Goal: Information Seeking & Learning: Learn about a topic

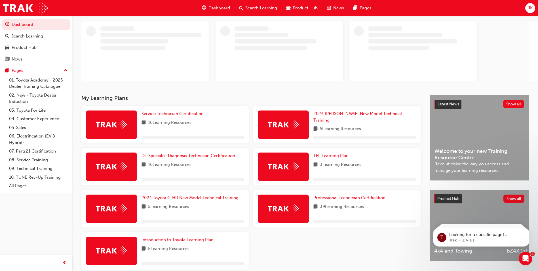
scroll to position [56, 0]
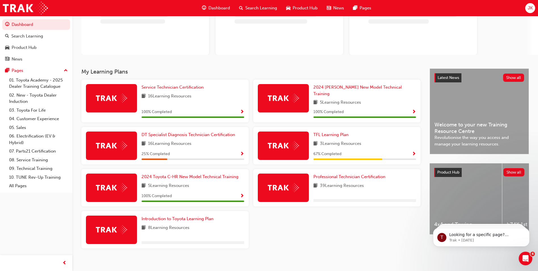
click at [258, 12] on div "Search Learning" at bounding box center [258, 8] width 47 height 12
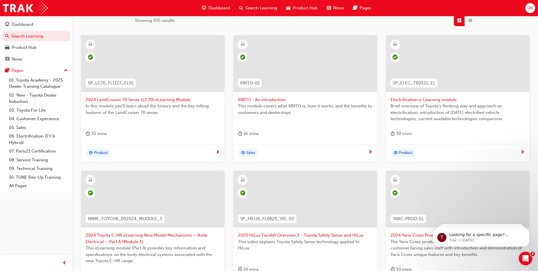
scroll to position [198, 0]
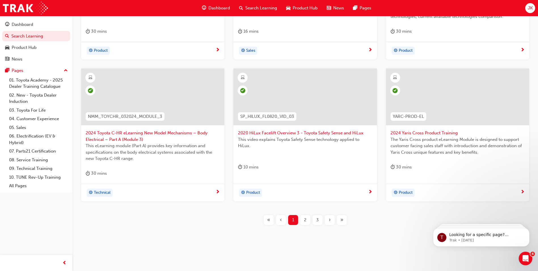
click at [317, 217] on span "3" at bounding box center [317, 219] width 3 height 7
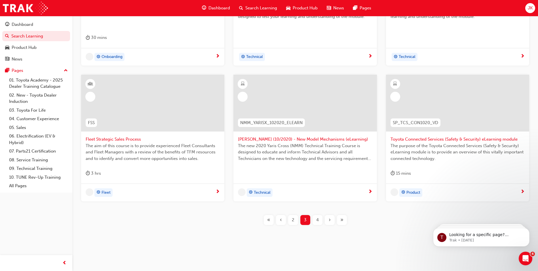
scroll to position [192, 0]
click at [330, 219] on span "›" at bounding box center [330, 219] width 2 height 7
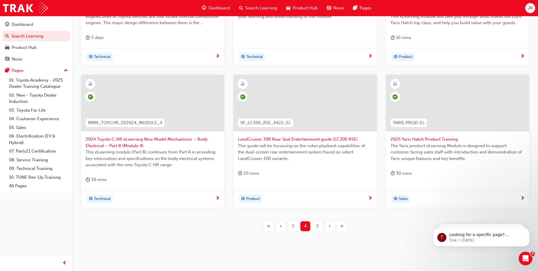
click at [330, 226] on div "T21-PTEN_DIESEL_ILT PT Diesel Engine Management - Training As explained in the …" at bounding box center [305, 89] width 448 height 301
click at [330, 226] on span "›" at bounding box center [330, 226] width 2 height 7
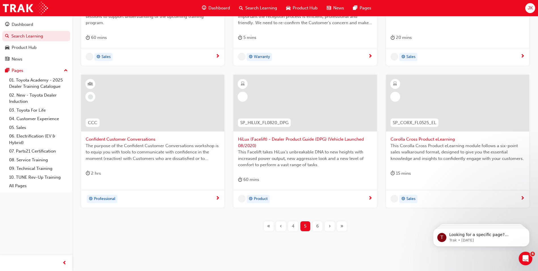
click at [330, 225] on span "›" at bounding box center [330, 226] width 2 height 7
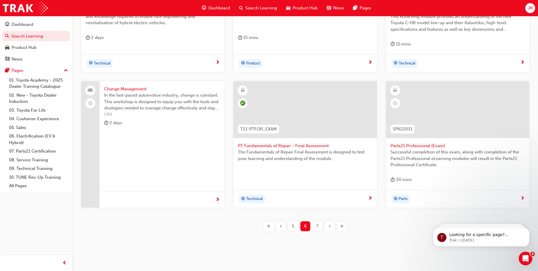
click at [330, 225] on span "›" at bounding box center [330, 226] width 2 height 7
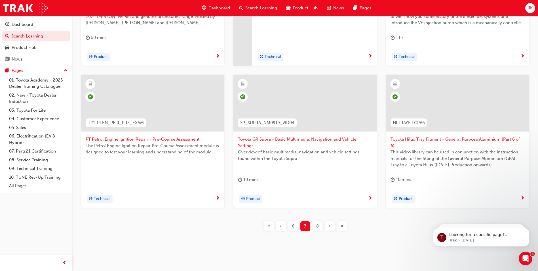
click at [329, 224] on span "›" at bounding box center [330, 226] width 2 height 7
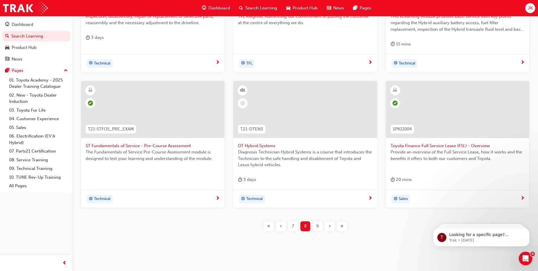
click at [329, 227] on span "›" at bounding box center [330, 226] width 2 height 7
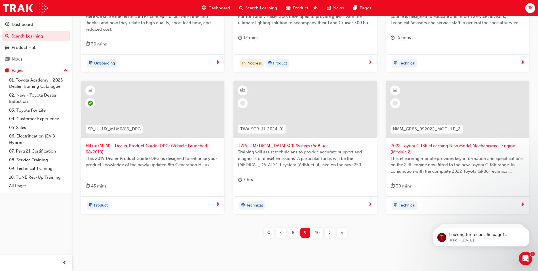
click at [329, 233] on span "›" at bounding box center [330, 232] width 2 height 7
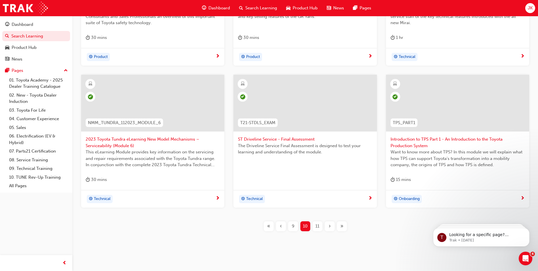
click at [329, 228] on span "›" at bounding box center [330, 226] width 2 height 7
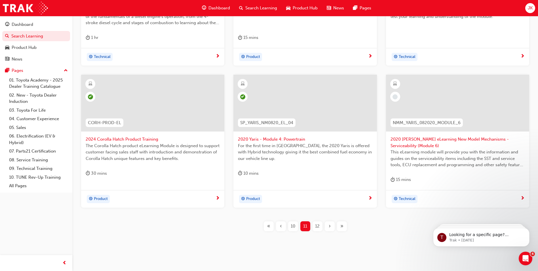
click at [329, 227] on span "›" at bounding box center [330, 226] width 2 height 7
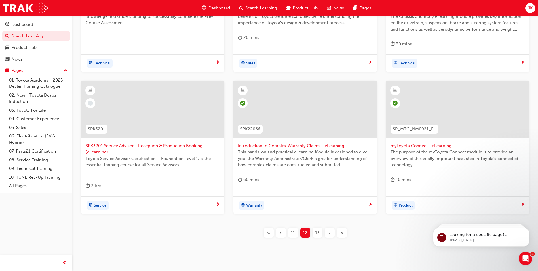
click at [314, 234] on div "13" at bounding box center [318, 233] width 10 height 10
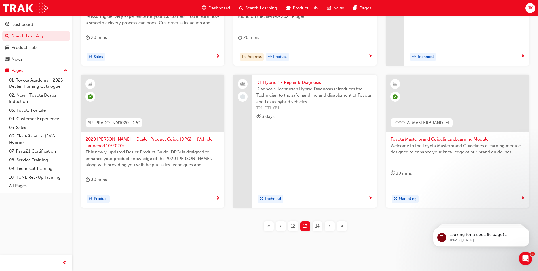
click at [319, 226] on span "14" at bounding box center [317, 226] width 5 height 7
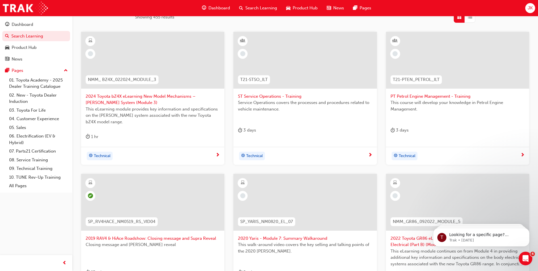
scroll to position [91, 0]
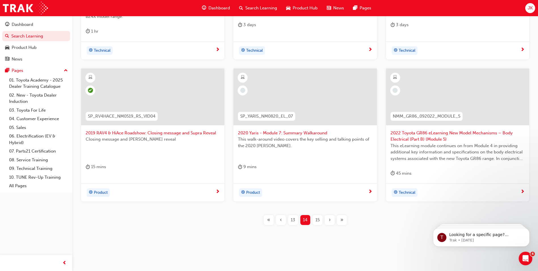
click at [295, 222] on span "13" at bounding box center [293, 219] width 5 height 7
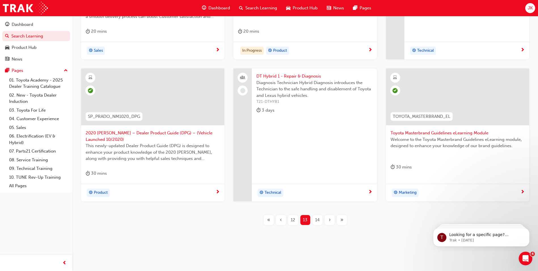
click at [318, 221] on span "14" at bounding box center [317, 219] width 5 height 7
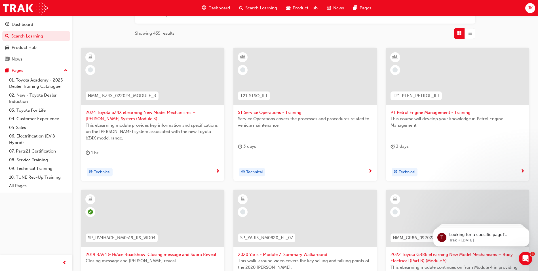
scroll to position [91, 0]
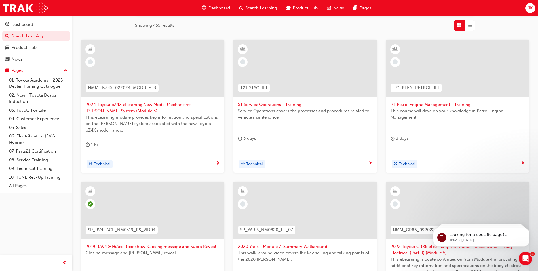
click at [117, 107] on span "2024 Toyota bZ4X eLearning New Model Mechanisms – [PERSON_NAME] System (Module …" at bounding box center [153, 107] width 134 height 13
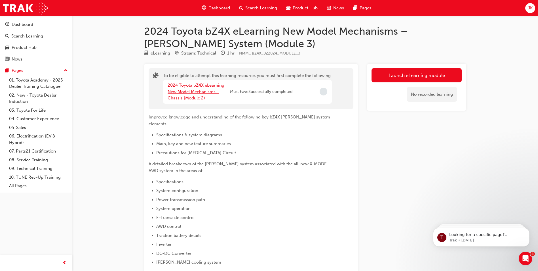
click at [200, 95] on link "2024 Toyota bZ4X eLearning New Model Mechanisms - Chassis (Module 2)" at bounding box center [196, 92] width 57 height 18
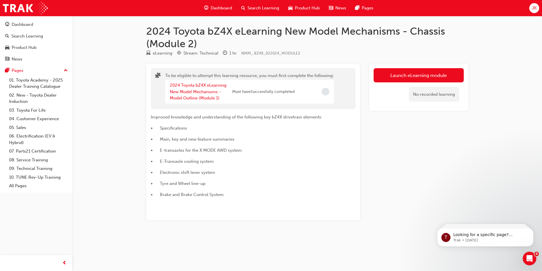
click at [194, 95] on div "2024 Toyota bZ4X eLearning New Model Mechanisms - Model Outline (Module 1)" at bounding box center [201, 91] width 62 height 19
click at [191, 92] on link "2024 Toyota bZ4X eLearning New Model Mechanisms - Model Outline (Module 1)" at bounding box center [198, 92] width 57 height 18
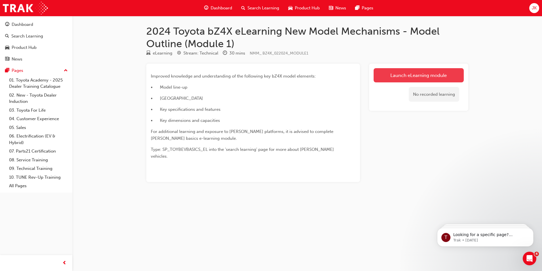
click at [402, 73] on link "Launch eLearning module" at bounding box center [419, 75] width 90 height 14
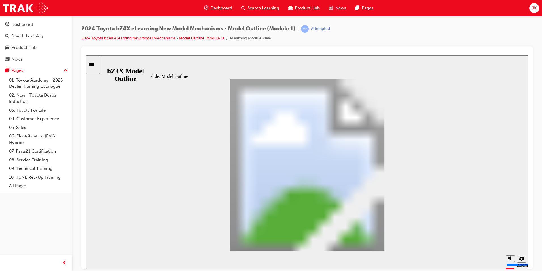
drag, startPoint x: 444, startPoint y: 244, endPoint x: 441, endPoint y: 242, distance: 2.9
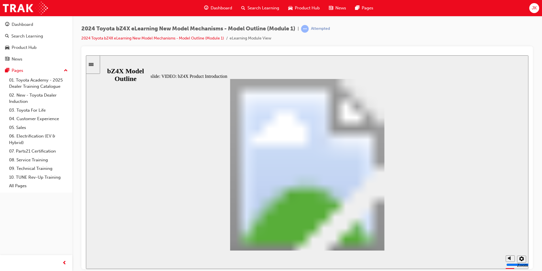
drag, startPoint x: 419, startPoint y: 178, endPoint x: 432, endPoint y: 178, distance: 12.2
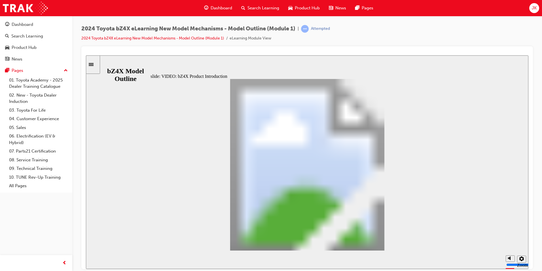
drag, startPoint x: 457, startPoint y: 182, endPoint x: 456, endPoint y: 191, distance: 9.1
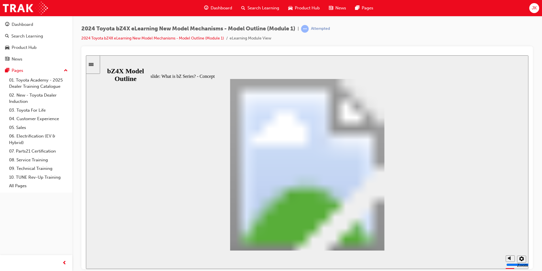
click at [94, 64] on icon "Sidebar Toggle" at bounding box center [91, 64] width 5 height 3
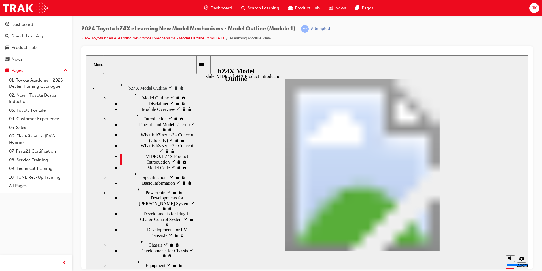
click at [133, 170] on div "Model Code Model Code" at bounding box center [158, 167] width 76 height 6
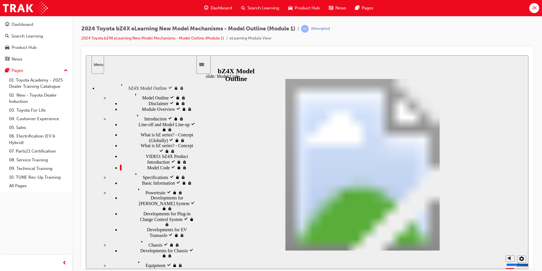
drag, startPoint x: 302, startPoint y: 191, endPoint x: 307, endPoint y: 195, distance: 7.4
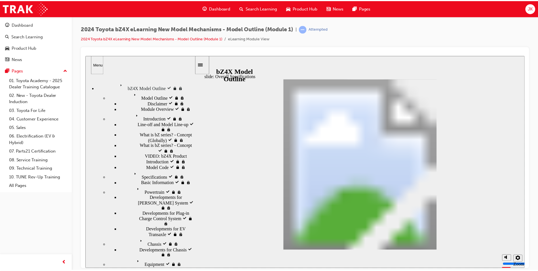
scroll to position [43, 0]
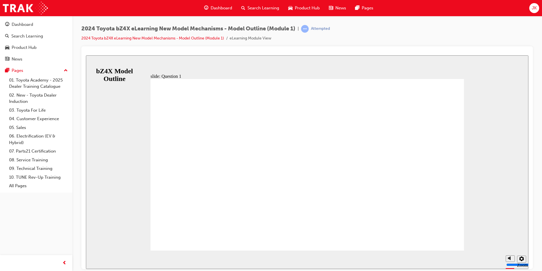
radio input "false"
radio input "true"
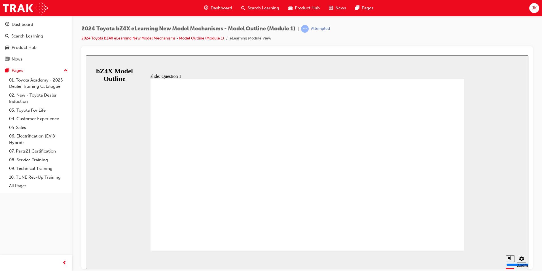
radio input "true"
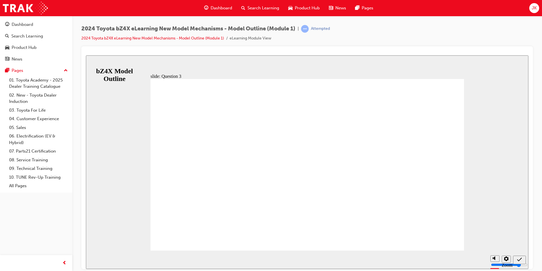
radio input "false"
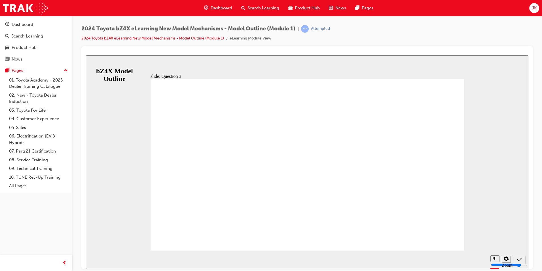
radio input "true"
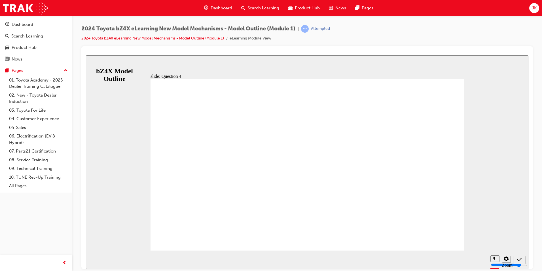
drag, startPoint x: 323, startPoint y: 199, endPoint x: 327, endPoint y: 199, distance: 4.0
radio input "false"
radio input "true"
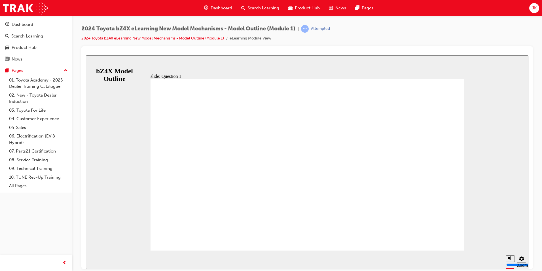
radio input "false"
radio input "true"
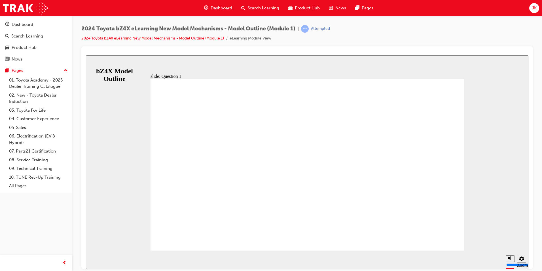
radio input "true"
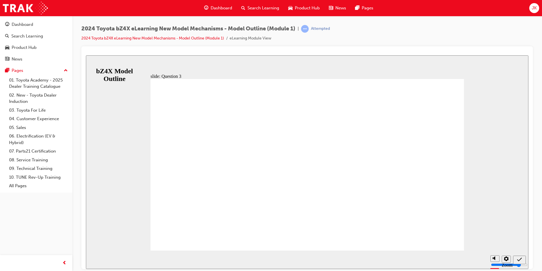
radio input "true"
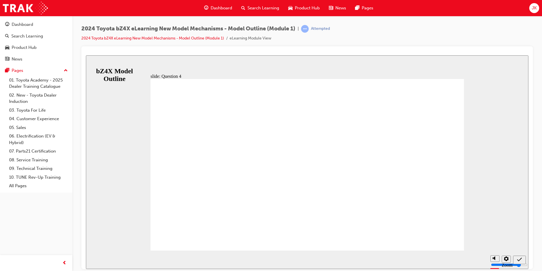
radio input "true"
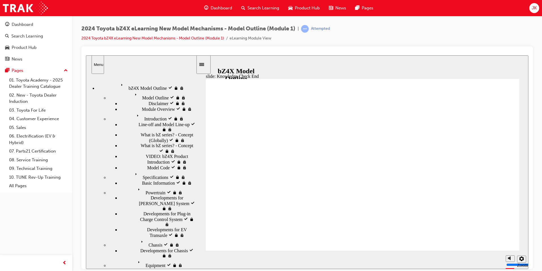
click at [264, 6] on span "Search Learning" at bounding box center [264, 8] width 32 height 7
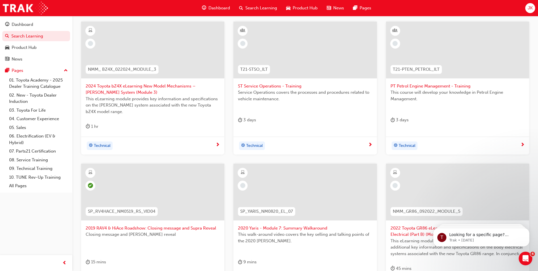
scroll to position [113, 0]
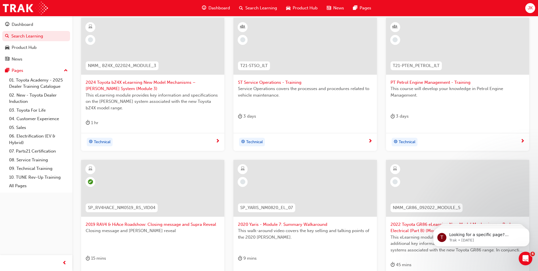
click at [109, 84] on span "2024 Toyota bZ4X eLearning New Model Mechanisms – BEV System (Module 3)" at bounding box center [153, 85] width 134 height 13
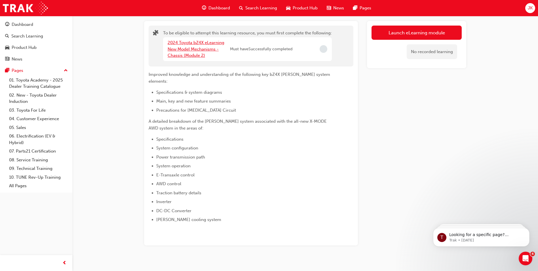
click at [187, 49] on link "2024 Toyota bZ4X eLearning New Model Mechanisms - Chassis (Module 2)" at bounding box center [196, 49] width 57 height 18
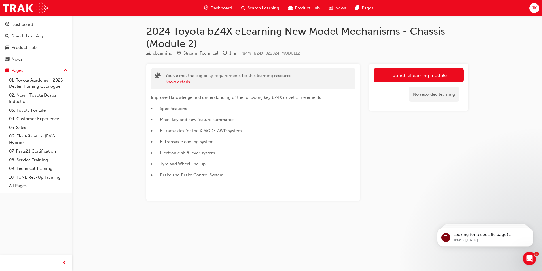
click at [420, 70] on link "Launch eLearning module" at bounding box center [419, 75] width 90 height 14
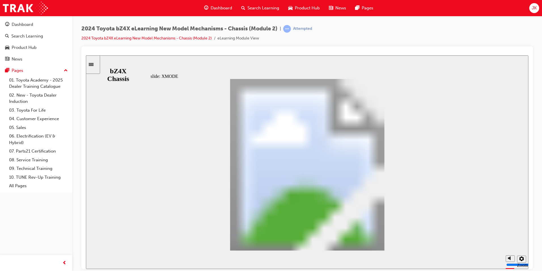
drag, startPoint x: 406, startPoint y: 239, endPoint x: 405, endPoint y: 236, distance: 3.3
drag, startPoint x: 390, startPoint y: 235, endPoint x: 385, endPoint y: 239, distance: 6.1
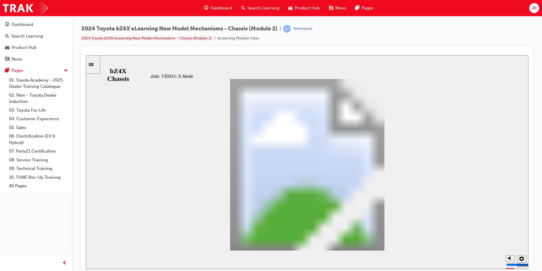
click at [94, 64] on icon "Sidebar Toggle" at bounding box center [91, 64] width 5 height 3
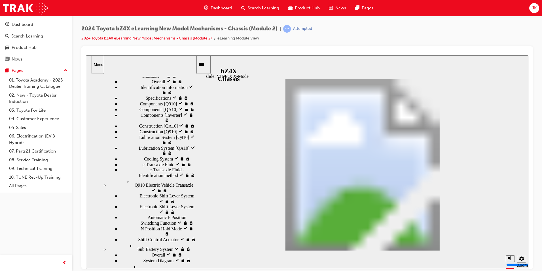
scroll to position [57, 0]
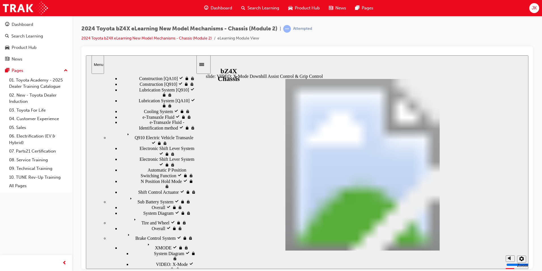
scroll to position [119, 0]
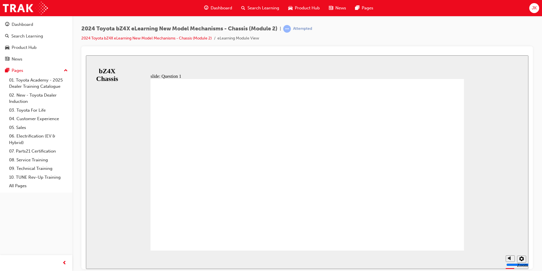
radio input "false"
radio input "true"
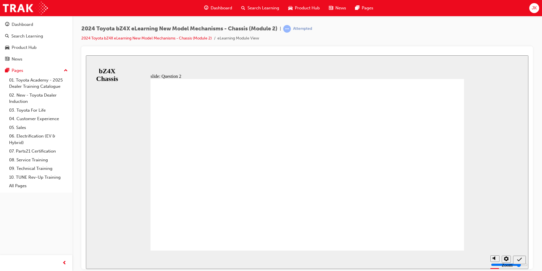
radio input "false"
radio input "true"
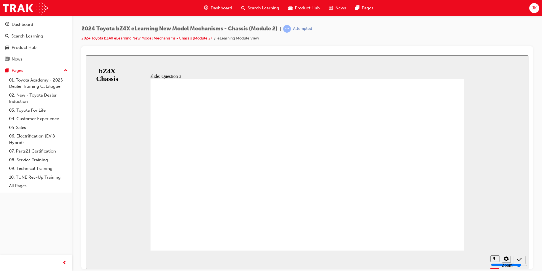
radio input "false"
radio input "true"
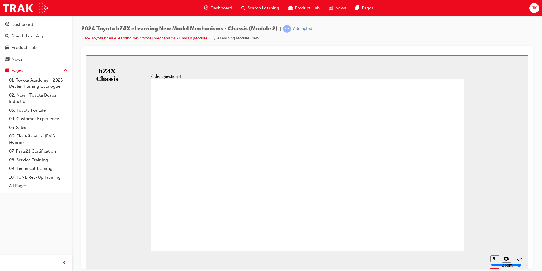
radio input "false"
radio input "true"
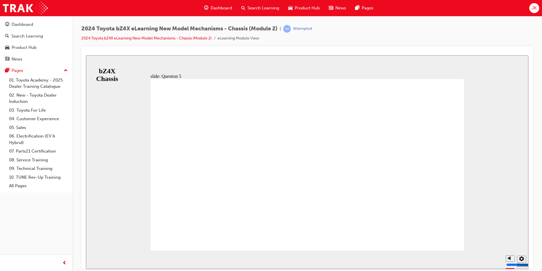
drag, startPoint x: 432, startPoint y: 229, endPoint x: 422, endPoint y: 223, distance: 12.2
radio input "false"
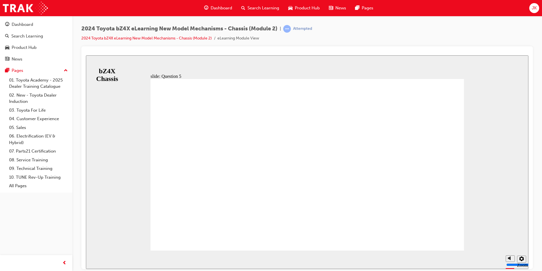
radio input "true"
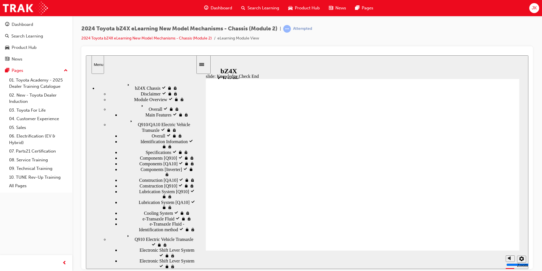
click at [125, 83] on span "bZ4X Chassis" at bounding box center [138, 83] width 26 height 5
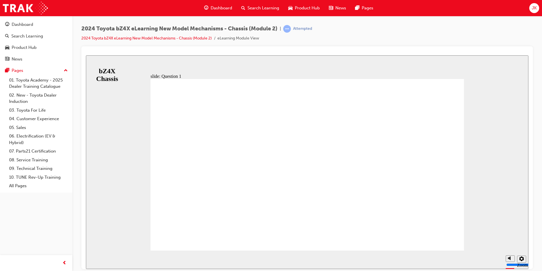
radio input "true"
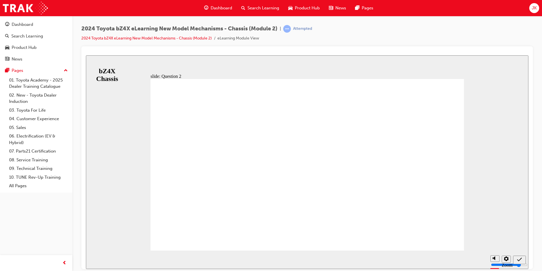
radio input "false"
radio input "true"
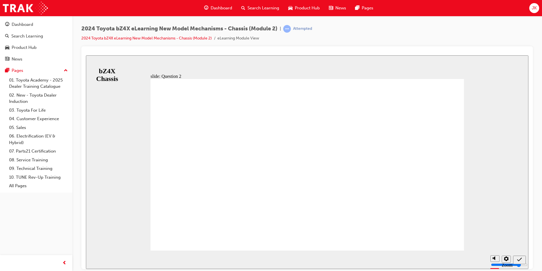
radio input "true"
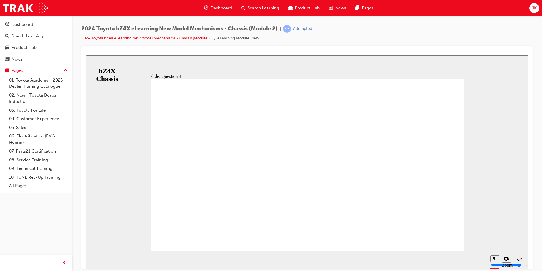
radio input "true"
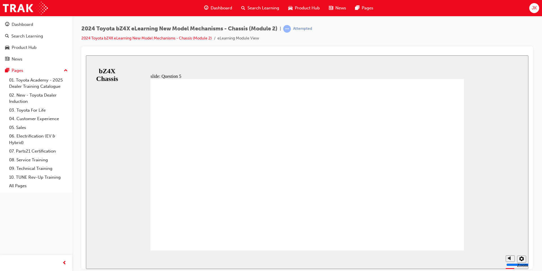
radio input "false"
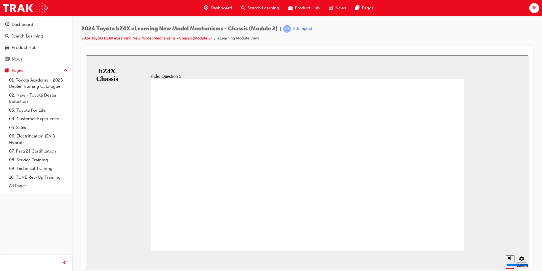
radio input "true"
drag, startPoint x: 300, startPoint y: 197, endPoint x: 306, endPoint y: 195, distance: 5.7
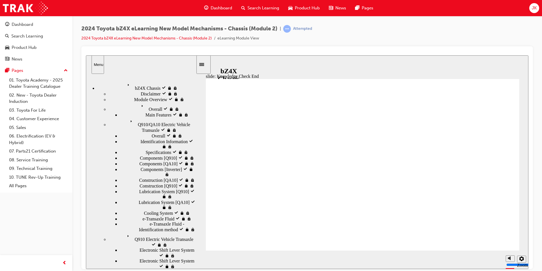
click at [126, 85] on div "bZ4X Chassis bZ4X Chassis" at bounding box center [146, 86] width 99 height 10
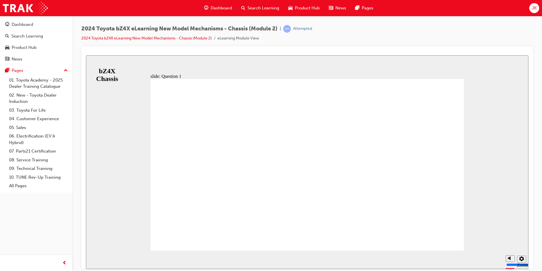
drag, startPoint x: 284, startPoint y: 203, endPoint x: 289, endPoint y: 202, distance: 4.9
radio input "true"
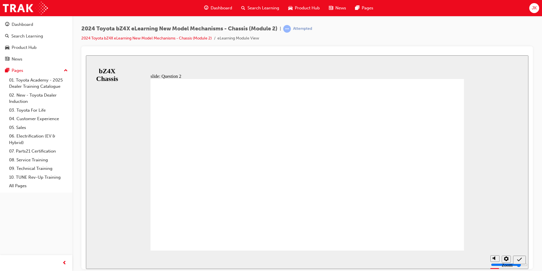
drag, startPoint x: 321, startPoint y: 203, endPoint x: 303, endPoint y: 184, distance: 26.1
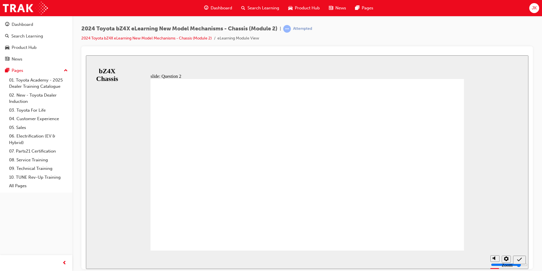
radio input "false"
radio input "true"
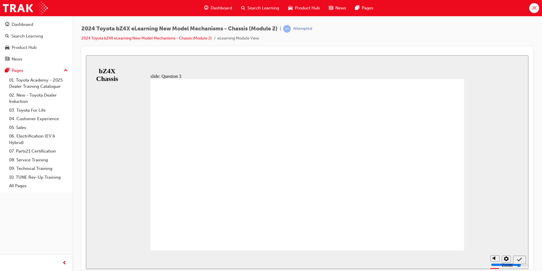
radio input "true"
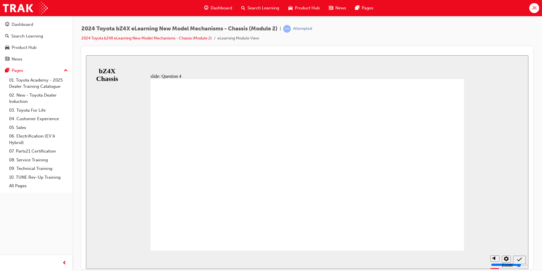
drag, startPoint x: 427, startPoint y: 224, endPoint x: 430, endPoint y: 223, distance: 3.2
radio input "false"
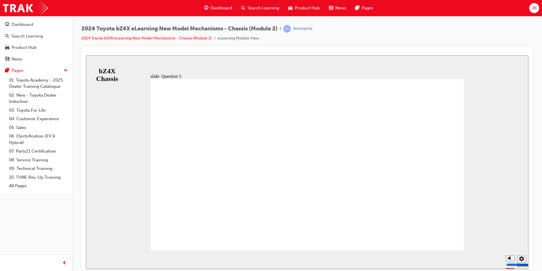
radio input "true"
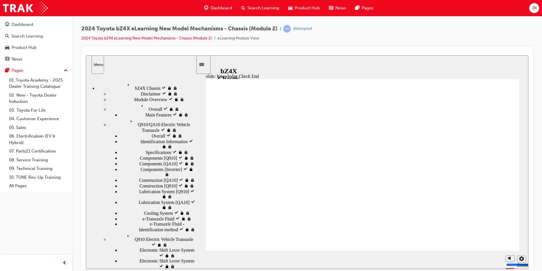
click at [265, 12] on div "Search Learning" at bounding box center [260, 8] width 47 height 12
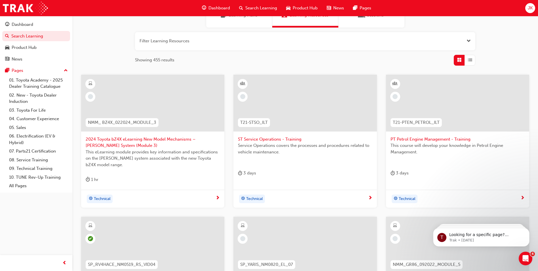
click at [97, 134] on div at bounding box center [153, 107] width 134 height 57
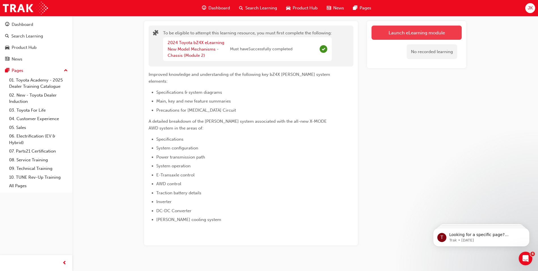
click at [393, 31] on button "Launch eLearning module" at bounding box center [417, 33] width 90 height 14
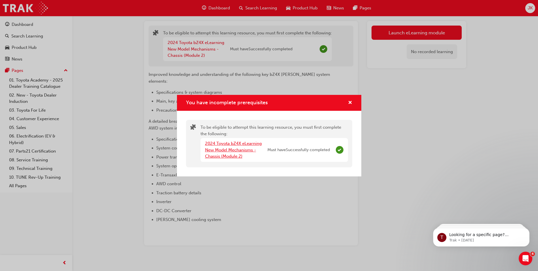
click at [212, 151] on link "2024 Toyota bZ4X eLearning New Model Mechanisms - Chassis (Module 2)" at bounding box center [233, 150] width 57 height 18
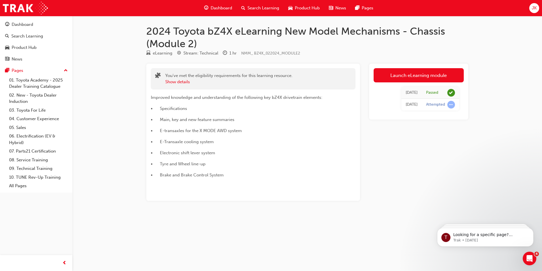
click at [264, 7] on span "Search Learning" at bounding box center [264, 8] width 32 height 7
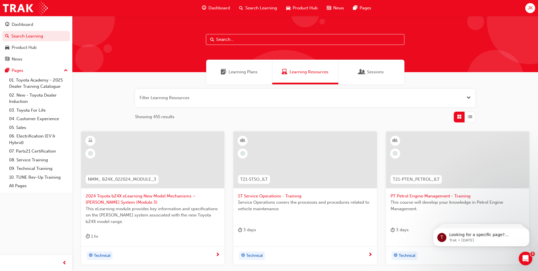
scroll to position [28, 0]
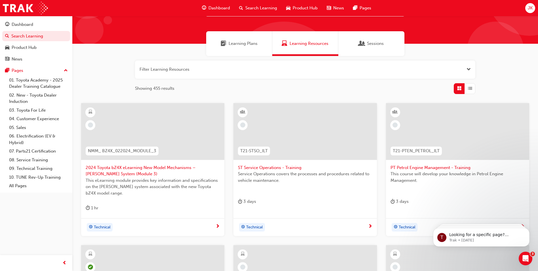
click at [142, 170] on span "2024 Toyota bZ4X eLearning New Model Mechanisms – [PERSON_NAME] System (Module …" at bounding box center [153, 170] width 134 height 13
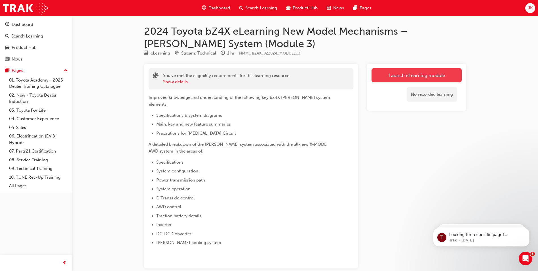
click at [412, 77] on link "Launch eLearning module" at bounding box center [417, 75] width 90 height 14
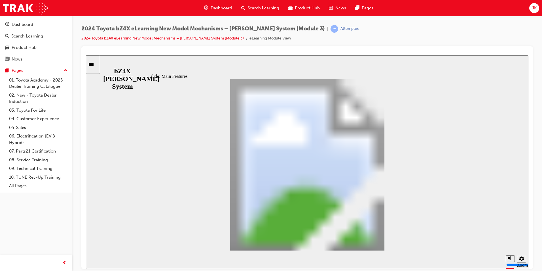
scroll to position [146, 0]
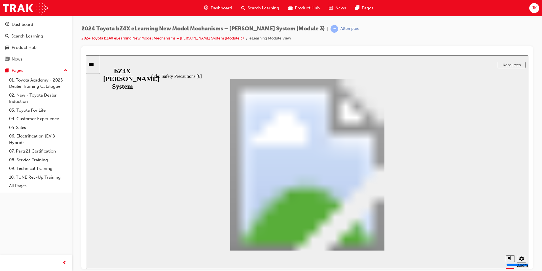
drag, startPoint x: 167, startPoint y: 205, endPoint x: 169, endPoint y: 202, distance: 3.4
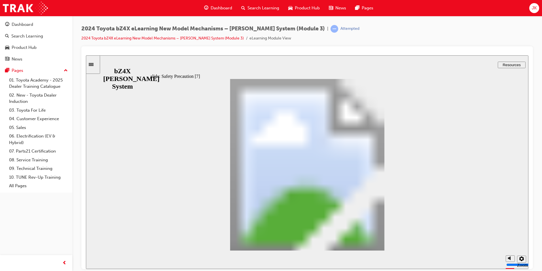
drag, startPoint x: 175, startPoint y: 186, endPoint x: 179, endPoint y: 188, distance: 4.8
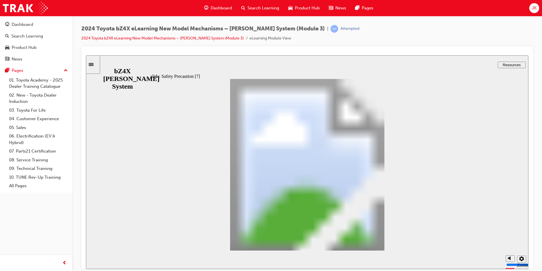
type input "3"
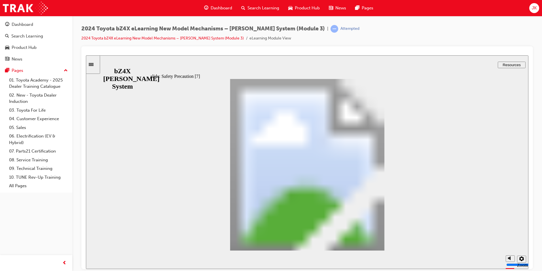
type input "3"
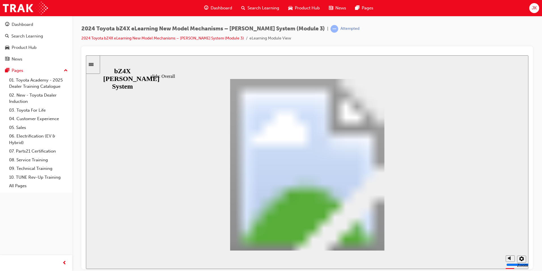
click at [382, 251] on section "Playback Speed 2 1.75" at bounding box center [307, 259] width 443 height 18
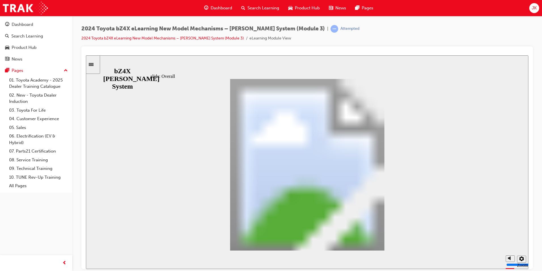
click at [375, 251] on section "Playback Speed 2 1.75" at bounding box center [307, 259] width 443 height 18
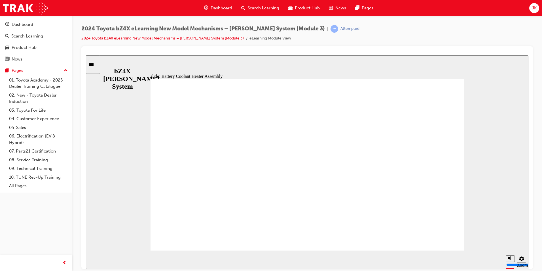
drag, startPoint x: 213, startPoint y: 231, endPoint x: 212, endPoint y: 234, distance: 3.1
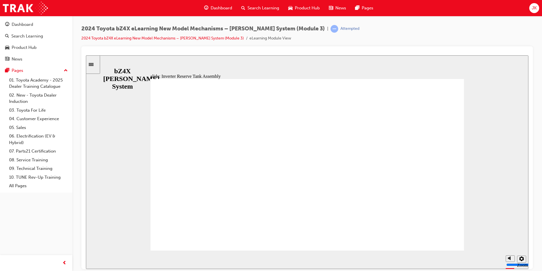
drag, startPoint x: 167, startPoint y: 165, endPoint x: 184, endPoint y: 131, distance: 37.7
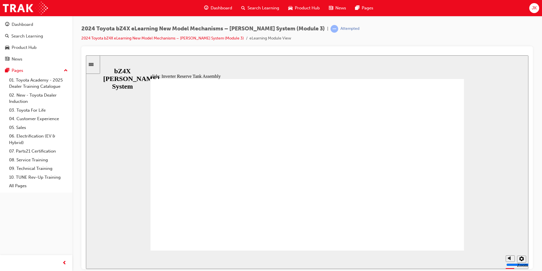
type input "3"
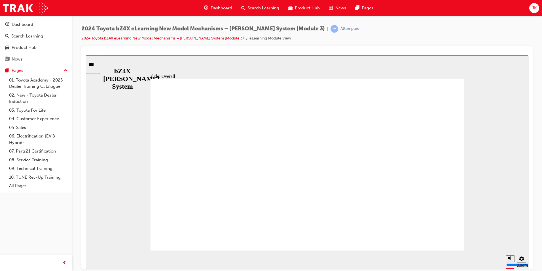
drag, startPoint x: 390, startPoint y: 235, endPoint x: 393, endPoint y: 236, distance: 3.7
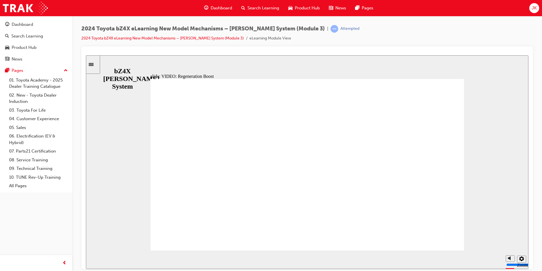
click at [98, 62] on div "Sidebar Toggle" at bounding box center [93, 64] width 10 height 4
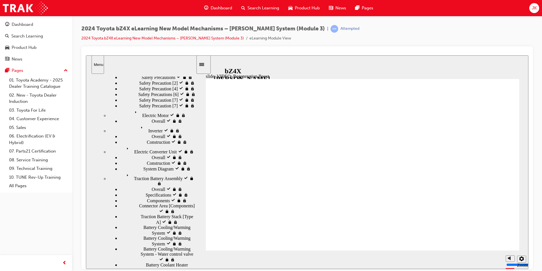
scroll to position [186, 0]
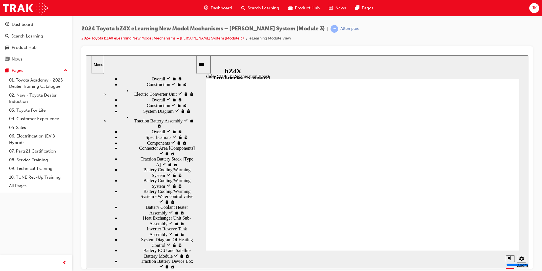
drag, startPoint x: 157, startPoint y: 167, endPoint x: 164, endPoint y: 186, distance: 19.9
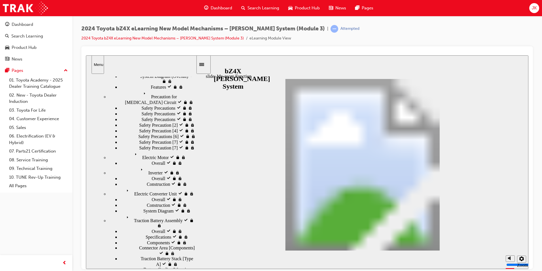
scroll to position [72, 0]
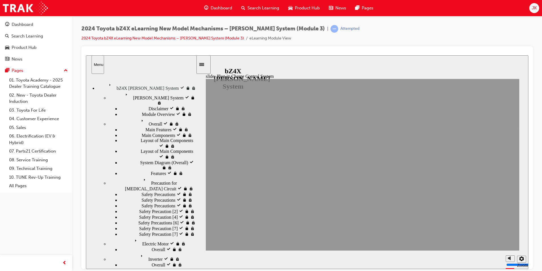
click at [119, 252] on div "Inverter visited Inverter" at bounding box center [152, 257] width 87 height 10
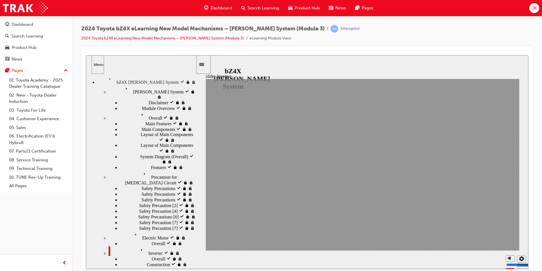
scroll to position [16, 0]
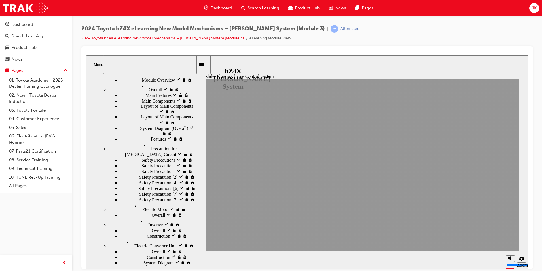
scroll to position [45, 0]
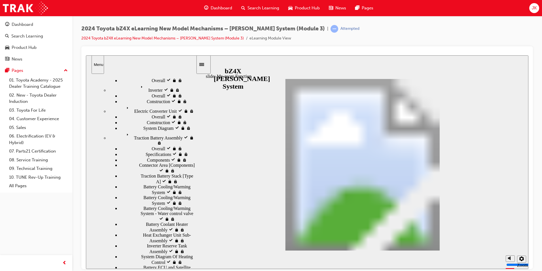
scroll to position [201, 0]
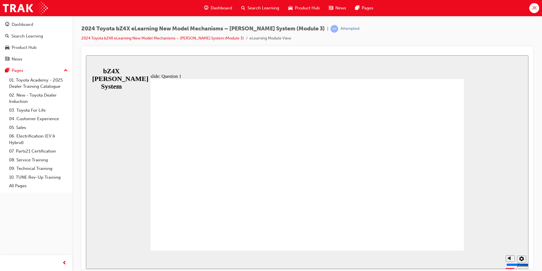
radio input "true"
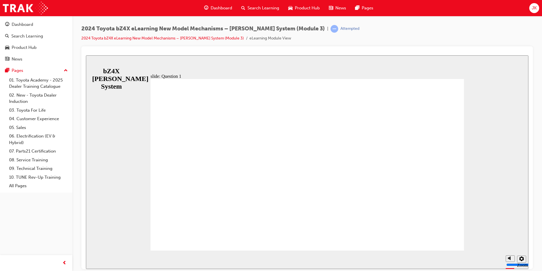
radio input "false"
radio input "true"
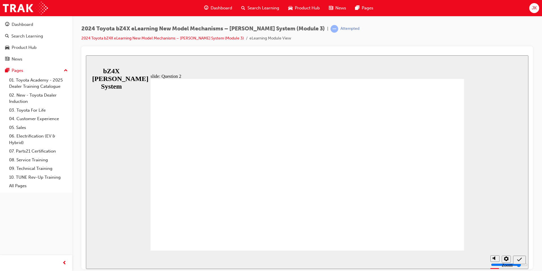
radio input "false"
radio input "true"
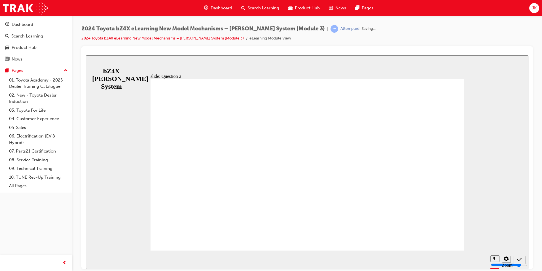
drag, startPoint x: 451, startPoint y: 227, endPoint x: 431, endPoint y: 221, distance: 20.7
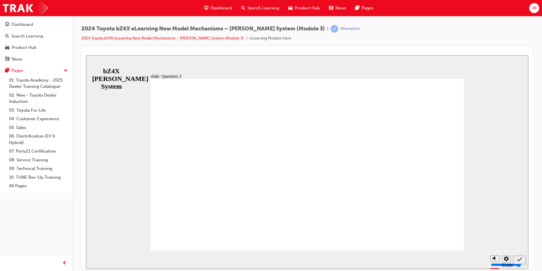
drag, startPoint x: 293, startPoint y: 190, endPoint x: 297, endPoint y: 195, distance: 6.8
radio input "false"
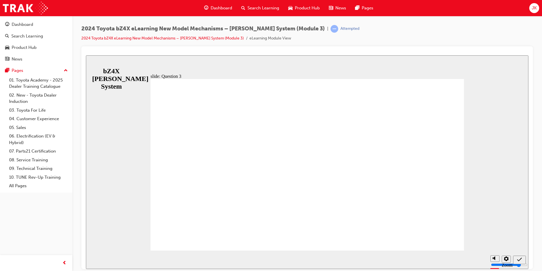
radio input "true"
drag, startPoint x: 234, startPoint y: 160, endPoint x: 260, endPoint y: 168, distance: 27.7
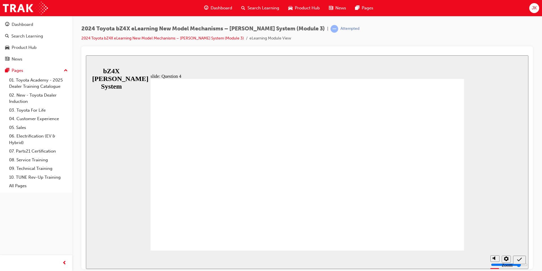
radio input "true"
drag, startPoint x: 266, startPoint y: 167, endPoint x: 300, endPoint y: 188, distance: 40.3
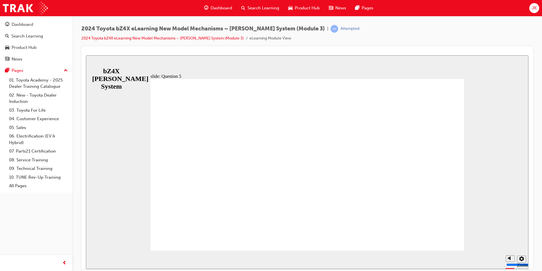
drag, startPoint x: 287, startPoint y: 207, endPoint x: 296, endPoint y: 208, distance: 8.8
radio input "false"
radio input "true"
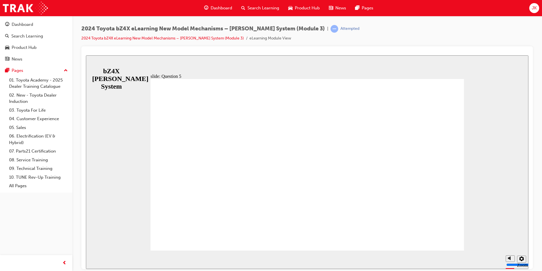
drag, startPoint x: 424, startPoint y: 226, endPoint x: 421, endPoint y: 224, distance: 4.3
drag, startPoint x: 291, startPoint y: 190, endPoint x: 295, endPoint y: 194, distance: 5.8
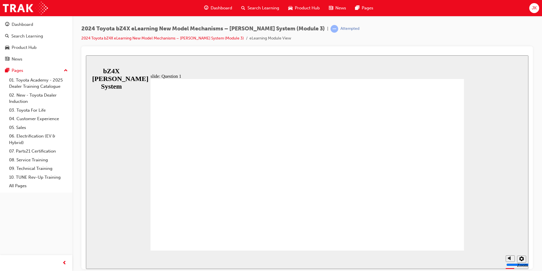
drag, startPoint x: 243, startPoint y: 202, endPoint x: 249, endPoint y: 201, distance: 6.4
radio input "false"
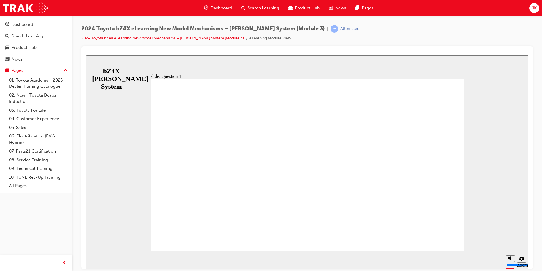
radio input "true"
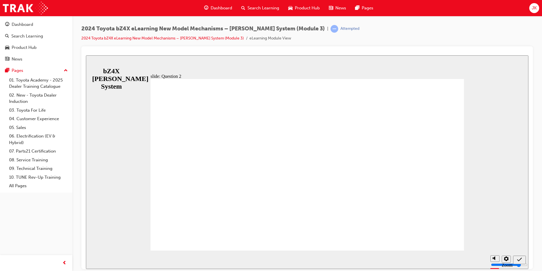
drag, startPoint x: 268, startPoint y: 188, endPoint x: 260, endPoint y: 186, distance: 8.3
radio input "true"
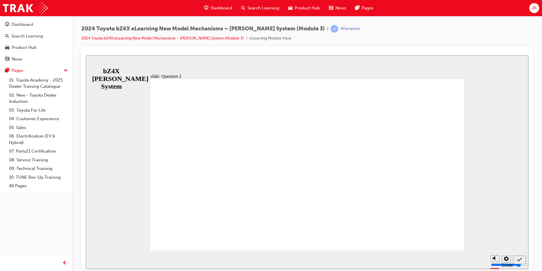
drag, startPoint x: 289, startPoint y: 183, endPoint x: 298, endPoint y: 186, distance: 8.9
drag, startPoint x: 445, startPoint y: 221, endPoint x: 437, endPoint y: 221, distance: 7.9
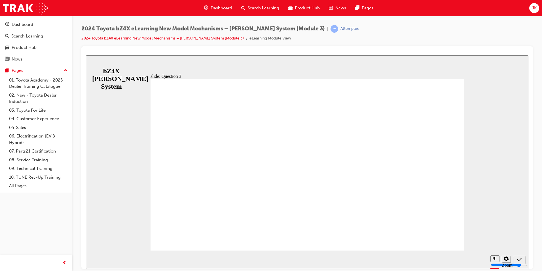
radio input "false"
radio input "true"
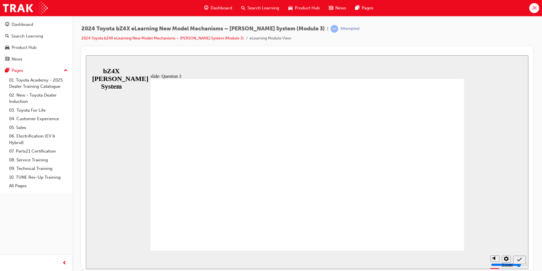
radio input "true"
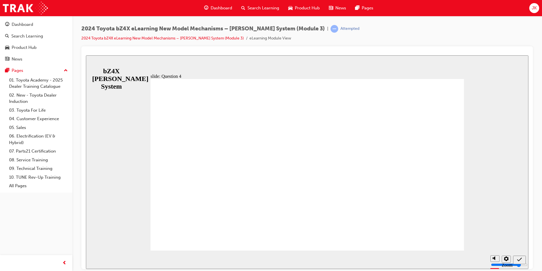
radio input "true"
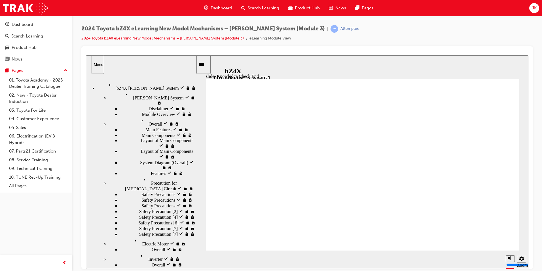
click at [143, 132] on nav "bZ4X BEV System bZ4X BEV System BEV System visited BEV System" at bounding box center [141, 172] width 110 height 192
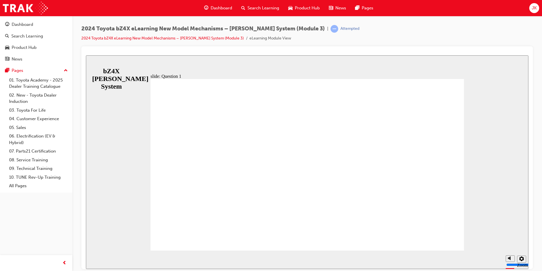
radio input "false"
radio input "true"
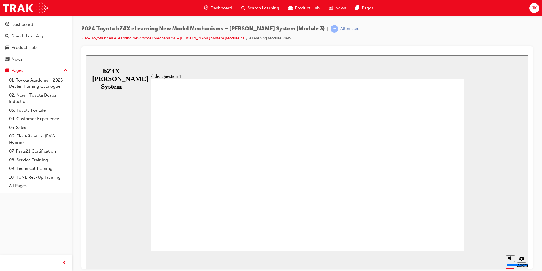
radio input "false"
radio input "true"
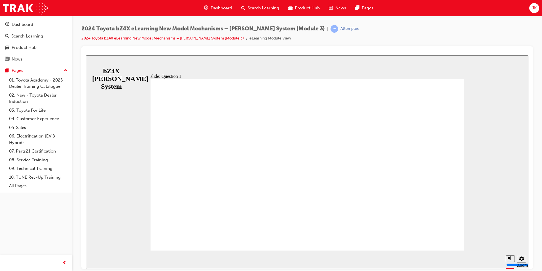
drag, startPoint x: 307, startPoint y: 191, endPoint x: 302, endPoint y: 191, distance: 5.4
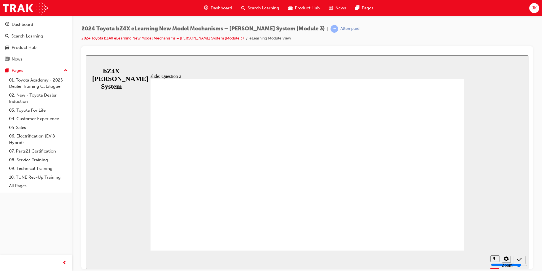
radio input "false"
radio input "true"
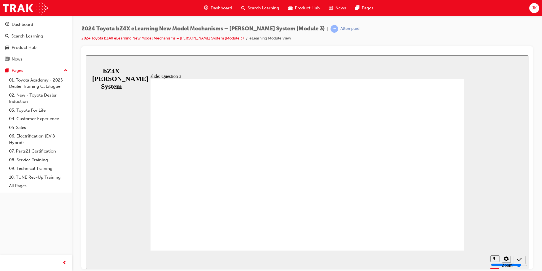
radio input "true"
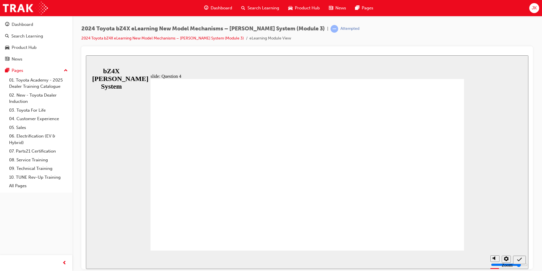
radio input "true"
drag, startPoint x: 296, startPoint y: 195, endPoint x: 297, endPoint y: 189, distance: 5.7
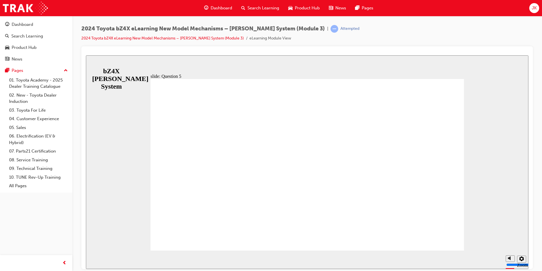
radio input "true"
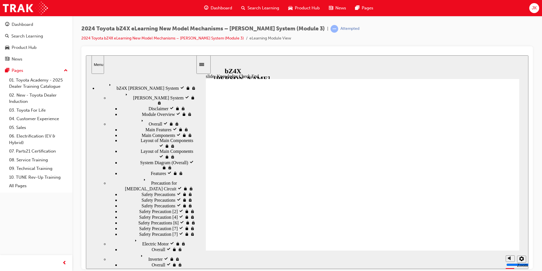
click at [536, 8] on span "JK" at bounding box center [534, 8] width 5 height 7
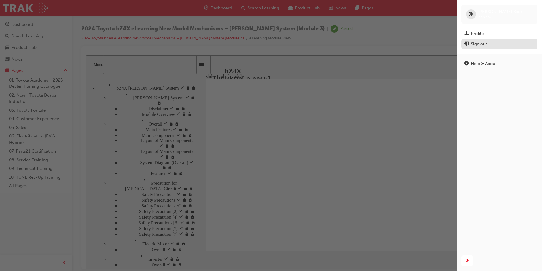
click at [483, 43] on div "Sign out" at bounding box center [479, 44] width 16 height 7
